Goal: Information Seeking & Learning: Learn about a topic

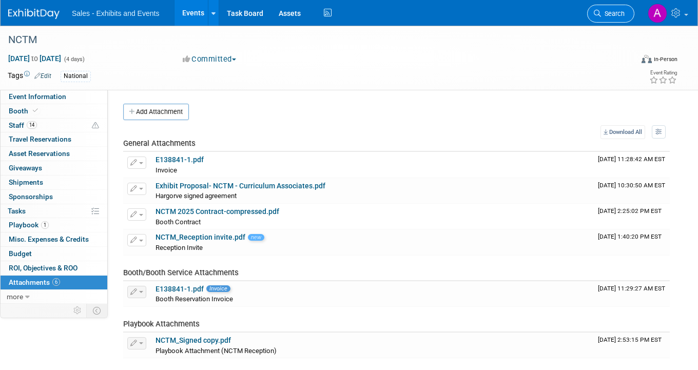
click at [611, 18] on link "Search" at bounding box center [610, 14] width 47 height 18
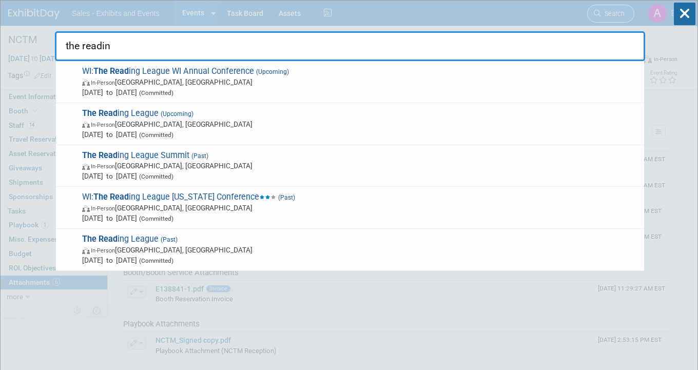
type input "the reading"
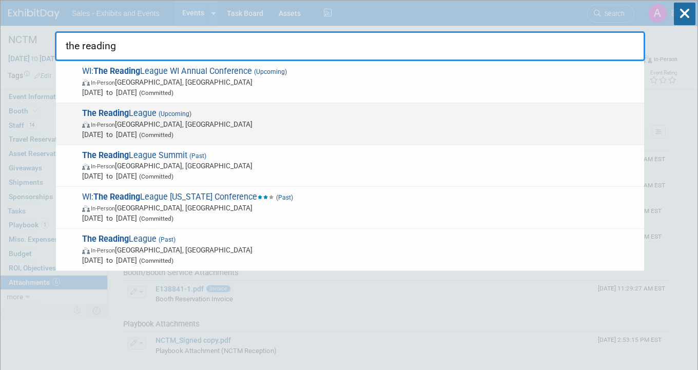
click at [261, 113] on span "The Reading League (Upcoming) In-Person [GEOGRAPHIC_DATA], [GEOGRAPHIC_DATA] [D…" at bounding box center [359, 123] width 560 height 31
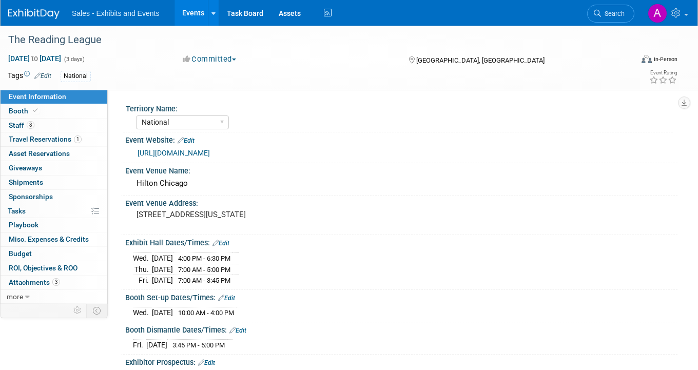
select select "National"
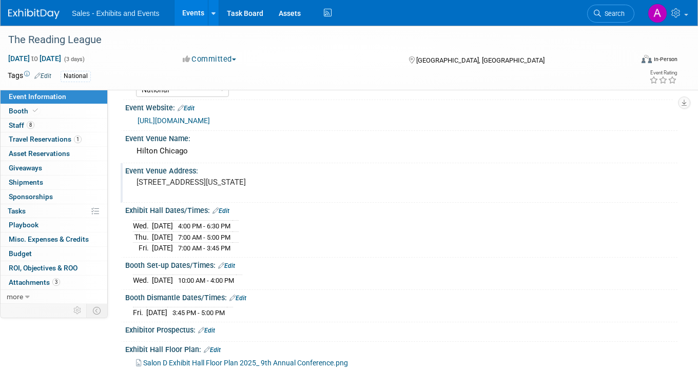
scroll to position [36, 0]
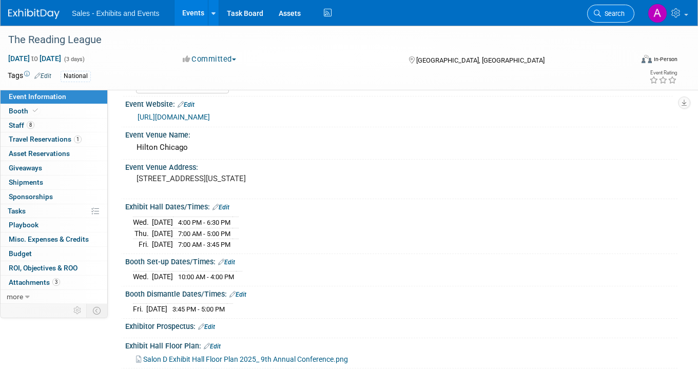
click at [606, 10] on span "Search" at bounding box center [613, 14] width 24 height 8
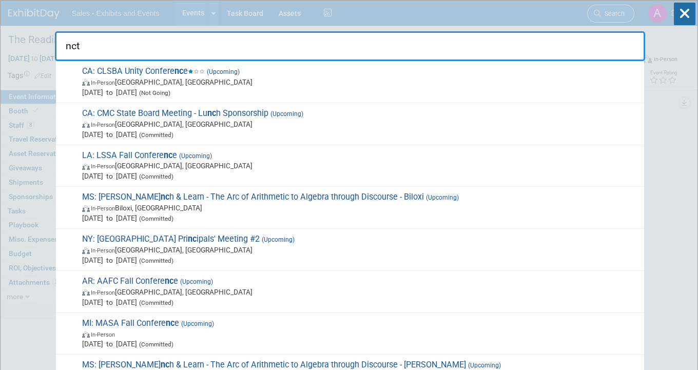
type input "nctm"
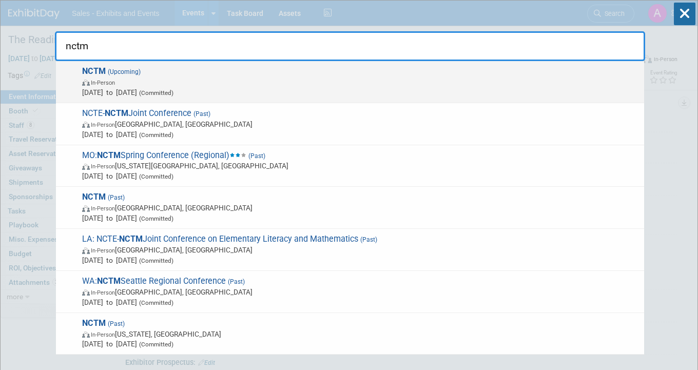
click at [320, 70] on span "NCTM (Upcoming) In-Person Oct 15, 2025 to Oct 18, 2025 (Committed)" at bounding box center [359, 81] width 560 height 31
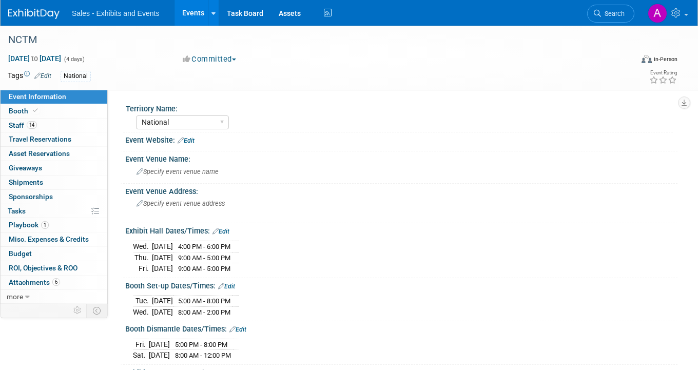
select select "National"
click at [52, 124] on link "14 Staff 14" at bounding box center [54, 126] width 107 height 14
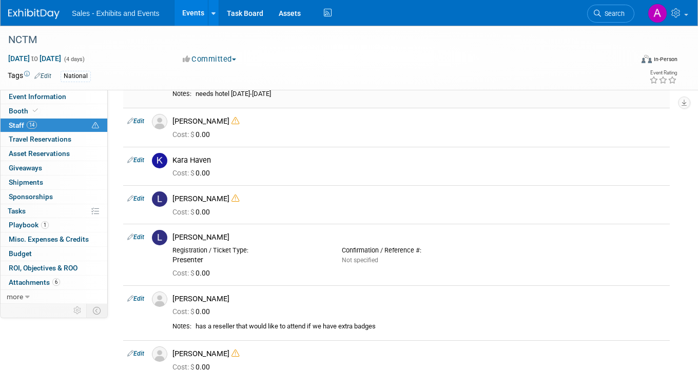
scroll to position [251, 0]
